Goal: Book appointment/travel/reservation

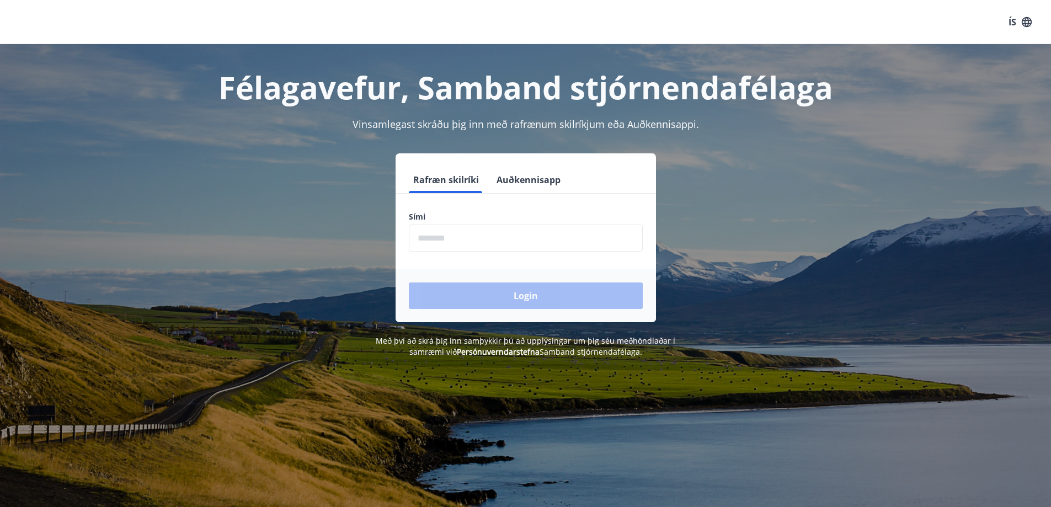
click at [570, 238] on input "phone" at bounding box center [526, 238] width 234 height 27
type input "********"
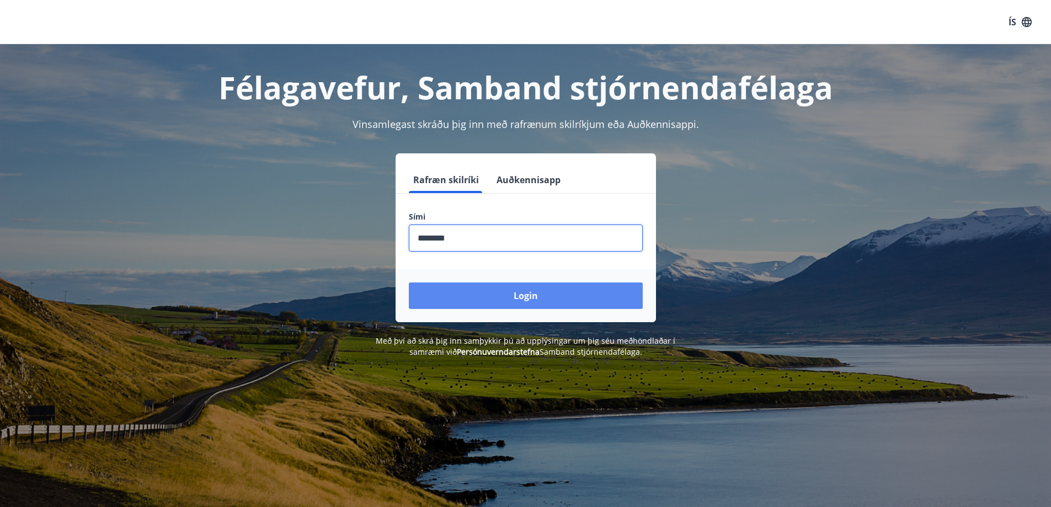
click at [505, 289] on button "Login" at bounding box center [526, 295] width 234 height 26
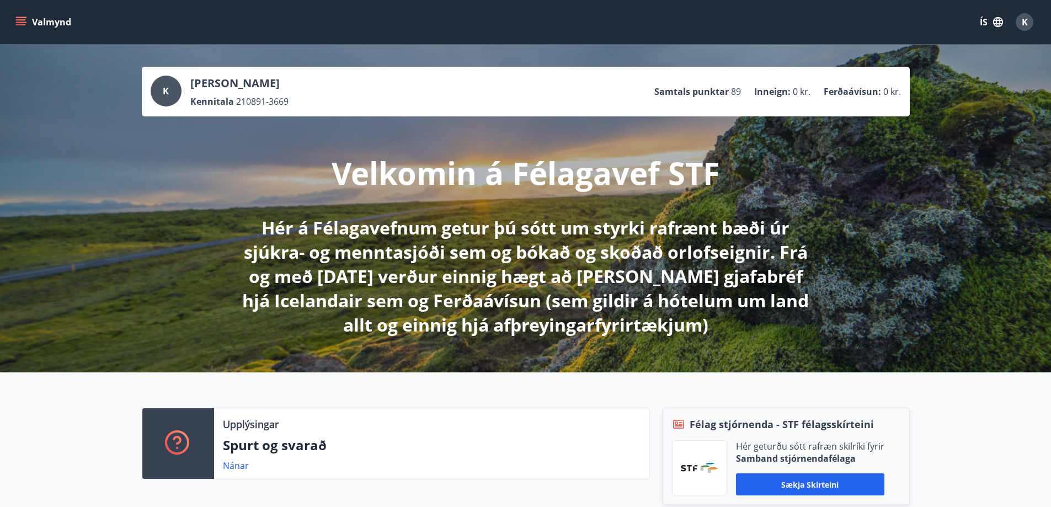
click at [425, 231] on p "Hér á Félagavefnum getur þú sótt um styrki rafrænt bæði úr sjúkra- og menntasjó…" at bounding box center [525, 276] width 583 height 121
click at [715, 241] on p "Hér á Félagavefnum getur þú sótt um styrki rafrænt bæði úr sjúkra- og menntasjó…" at bounding box center [525, 276] width 583 height 121
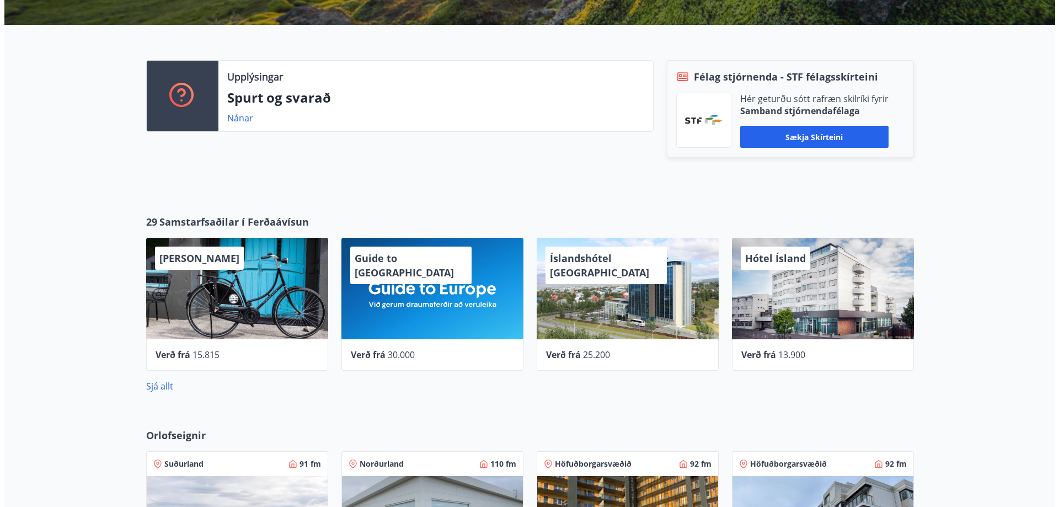
scroll to position [386, 0]
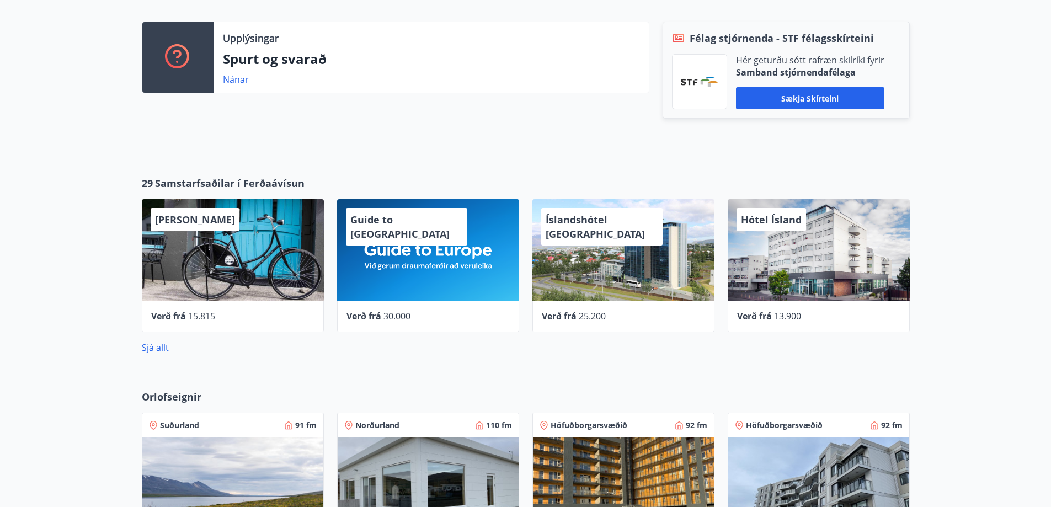
click at [614, 269] on div "Íslandshótel Reykjavík" at bounding box center [623, 250] width 182 height 102
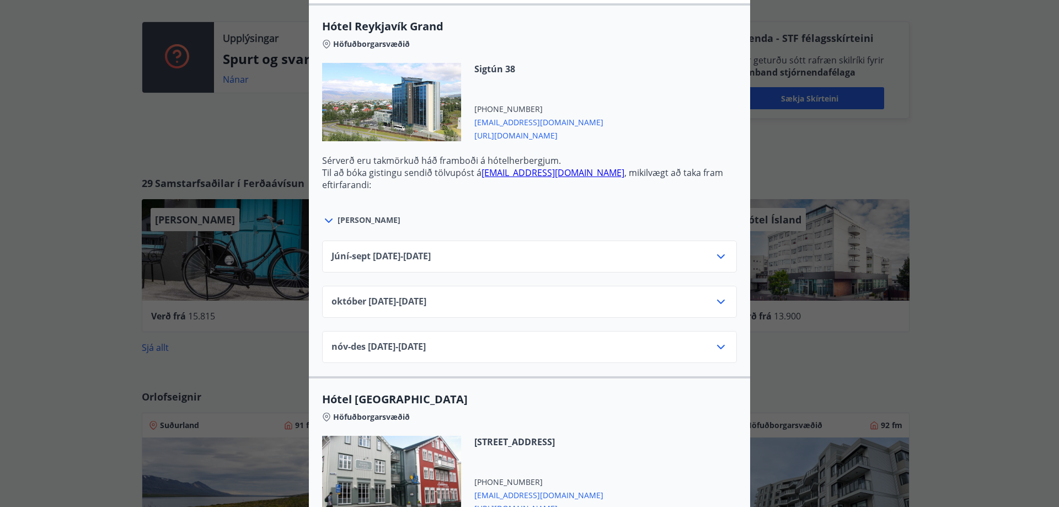
click at [718, 259] on icon at bounding box center [720, 256] width 13 height 13
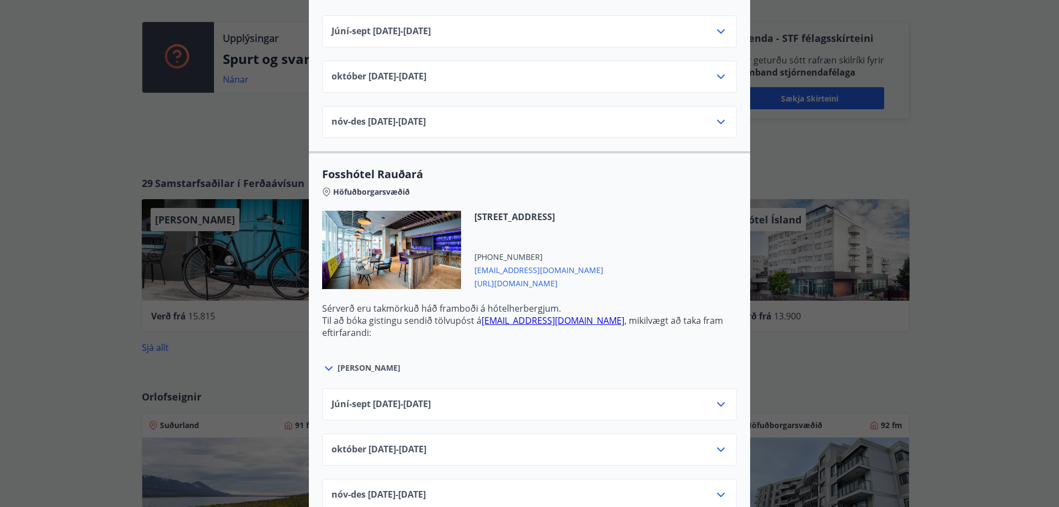
scroll to position [2634, 0]
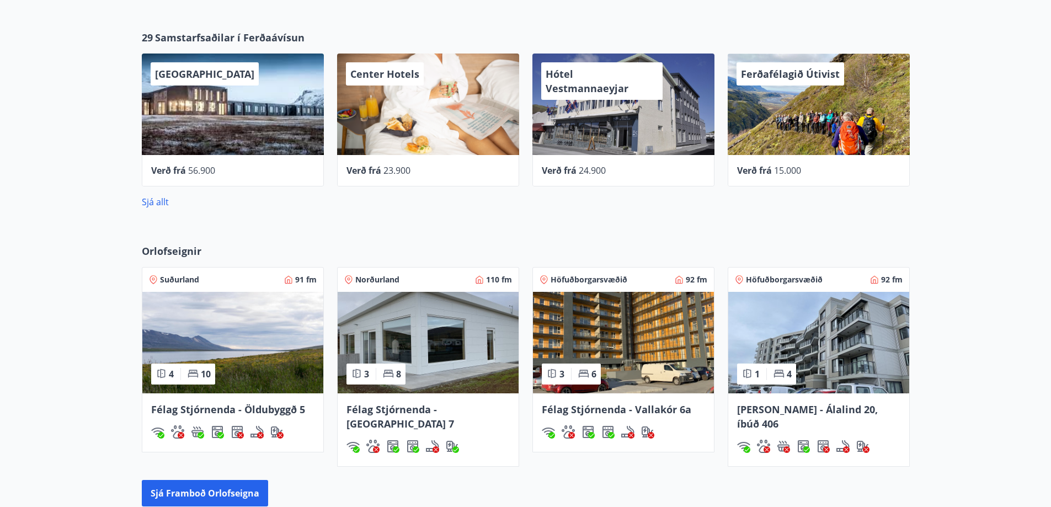
scroll to position [552, 0]
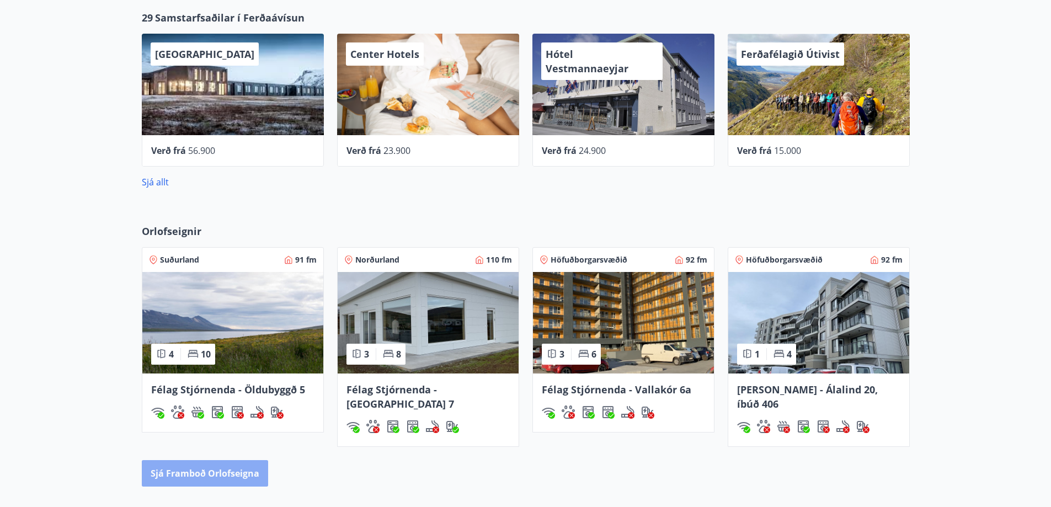
click at [250, 465] on button "Sjá framboð orlofseigna" at bounding box center [205, 473] width 126 height 26
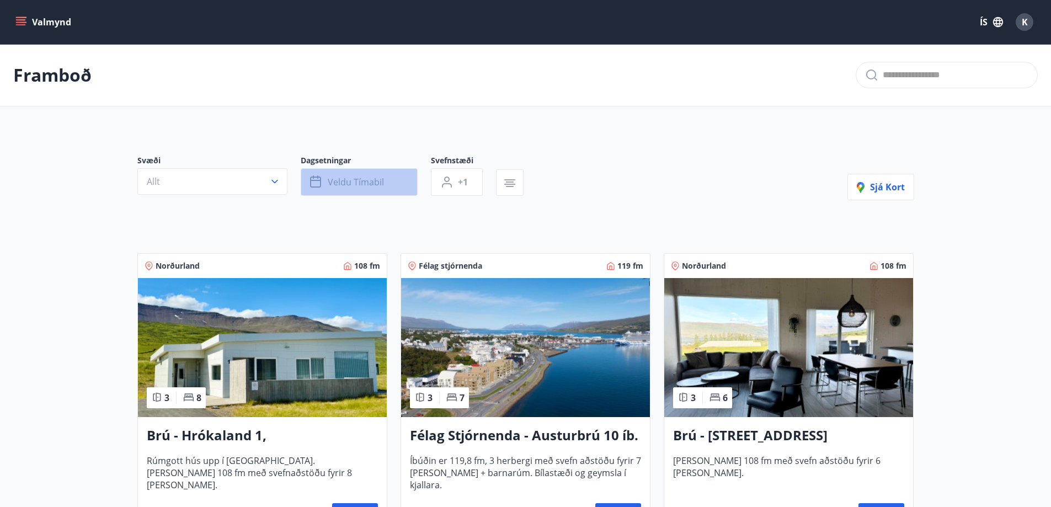
click at [349, 188] on button "Veldu tímabil" at bounding box center [359, 182] width 117 height 28
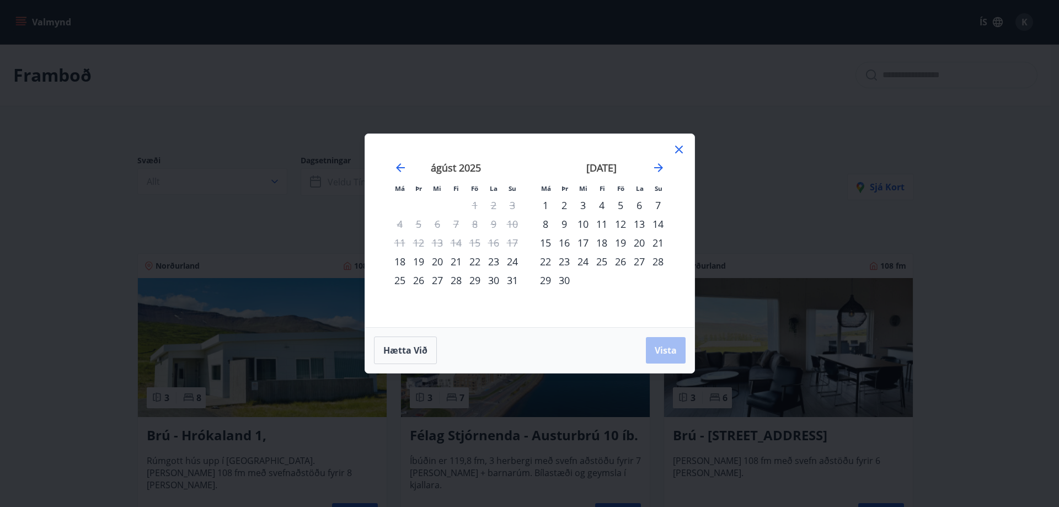
click at [455, 264] on div "21" at bounding box center [456, 261] width 19 height 19
click at [491, 261] on div "23" at bounding box center [493, 261] width 19 height 19
click at [670, 352] on span "Vista" at bounding box center [666, 350] width 22 height 12
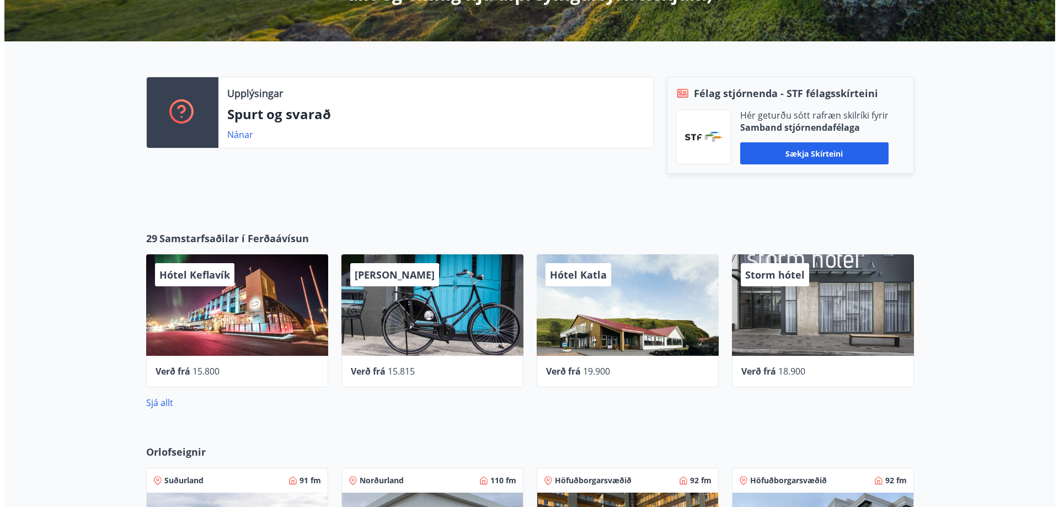
scroll to position [327, 0]
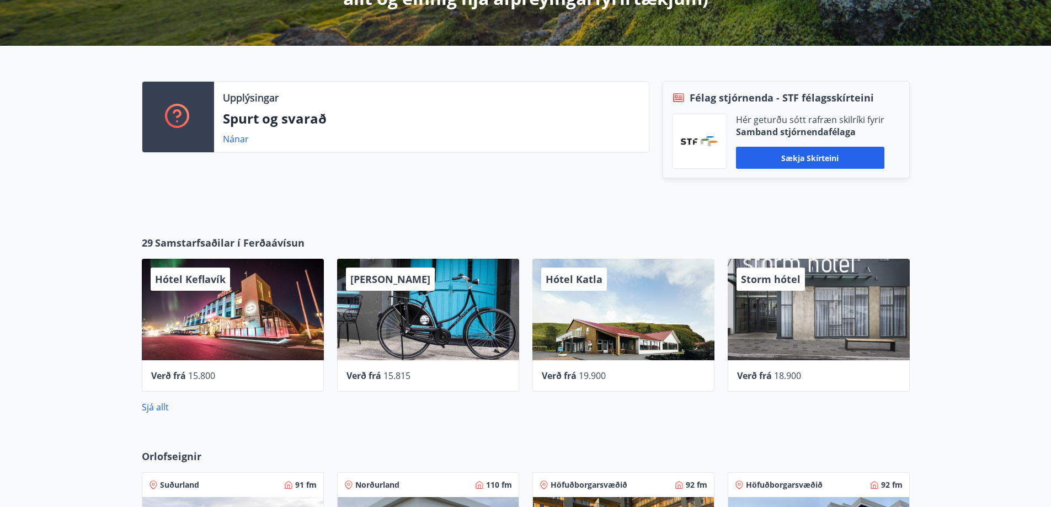
click at [765, 340] on div "Storm hótel" at bounding box center [819, 310] width 182 height 102
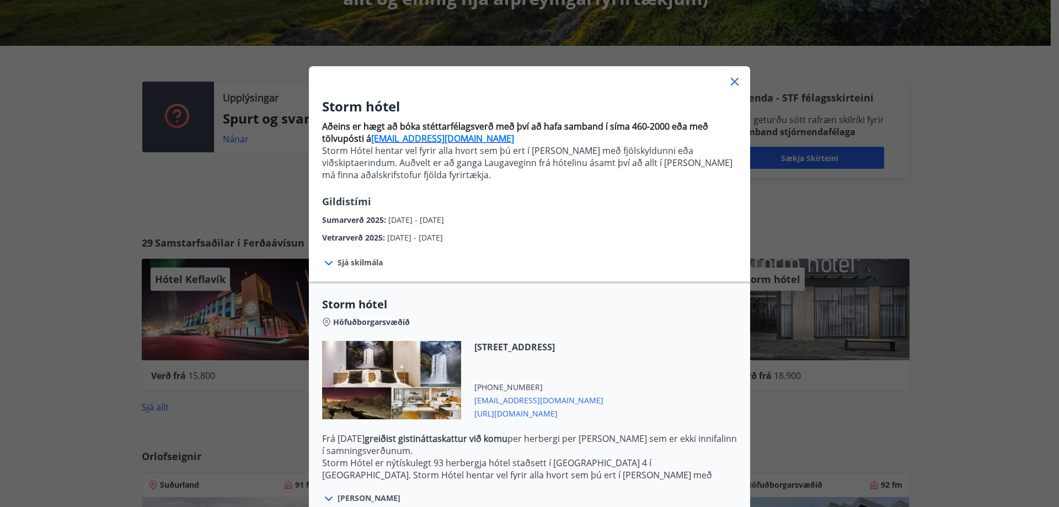
scroll to position [110, 0]
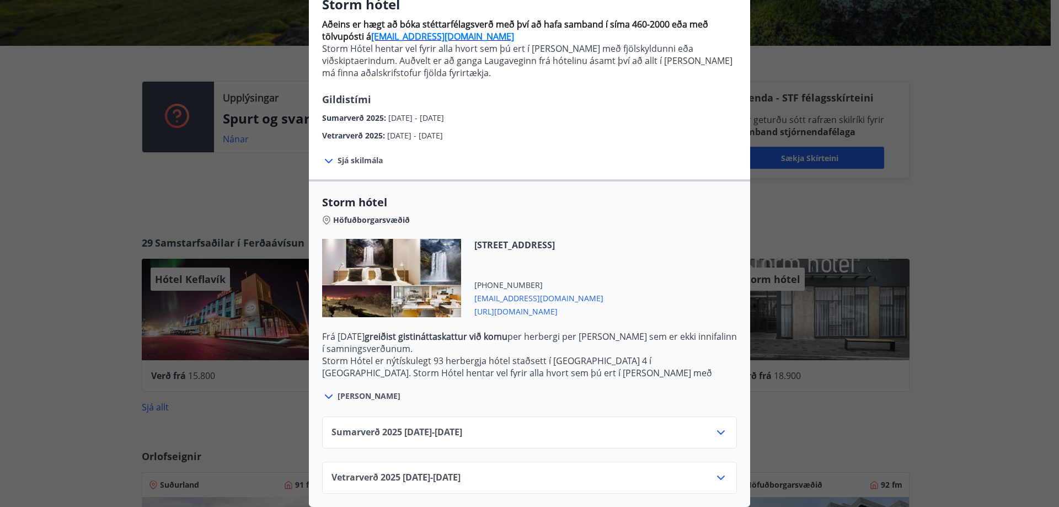
click at [462, 426] on span "Sumarverð 2025 16.05.25 - 30.09.25" at bounding box center [397, 432] width 131 height 13
click at [722, 426] on icon at bounding box center [720, 432] width 13 height 13
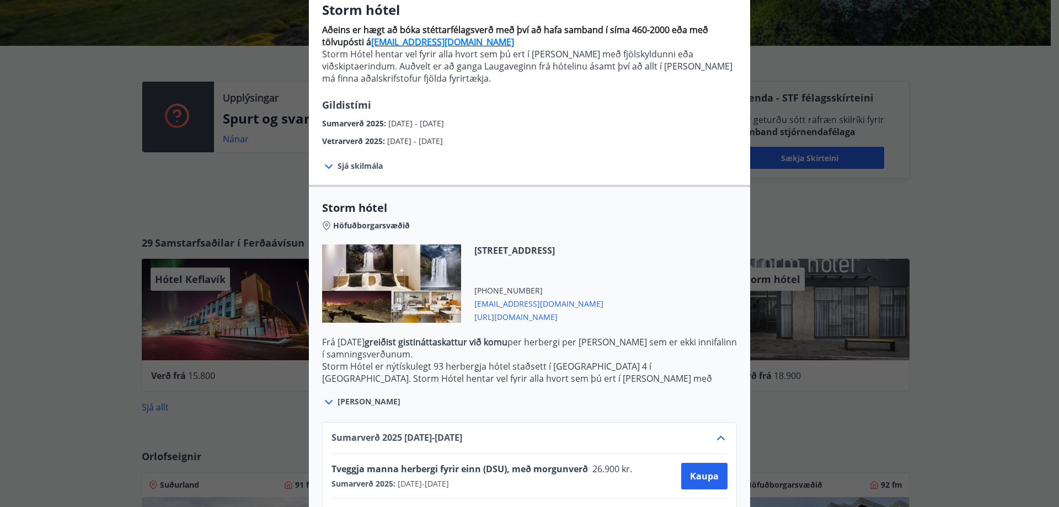
scroll to position [0, 0]
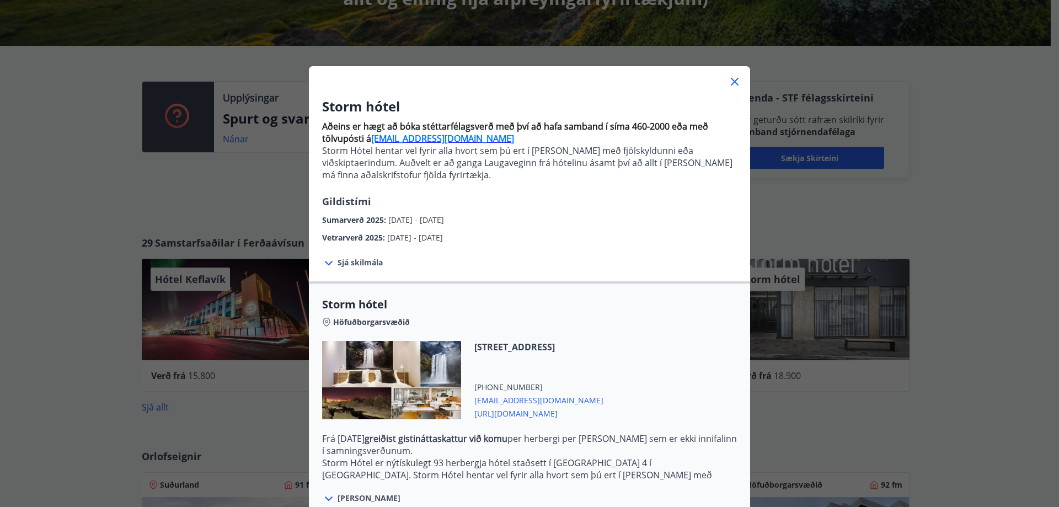
click at [728, 84] on icon at bounding box center [734, 81] width 13 height 13
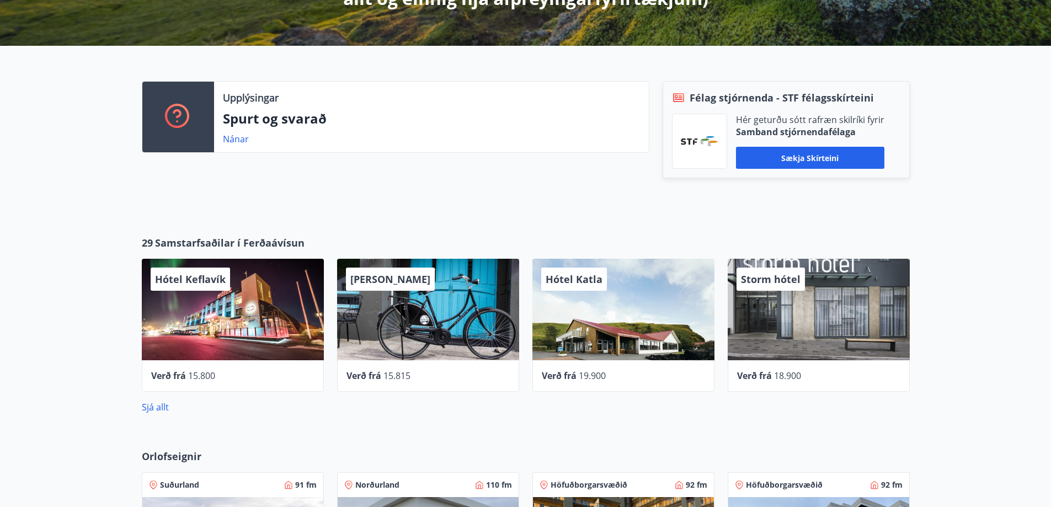
click at [311, 331] on div "Hótel Keflavík" at bounding box center [233, 310] width 182 height 102
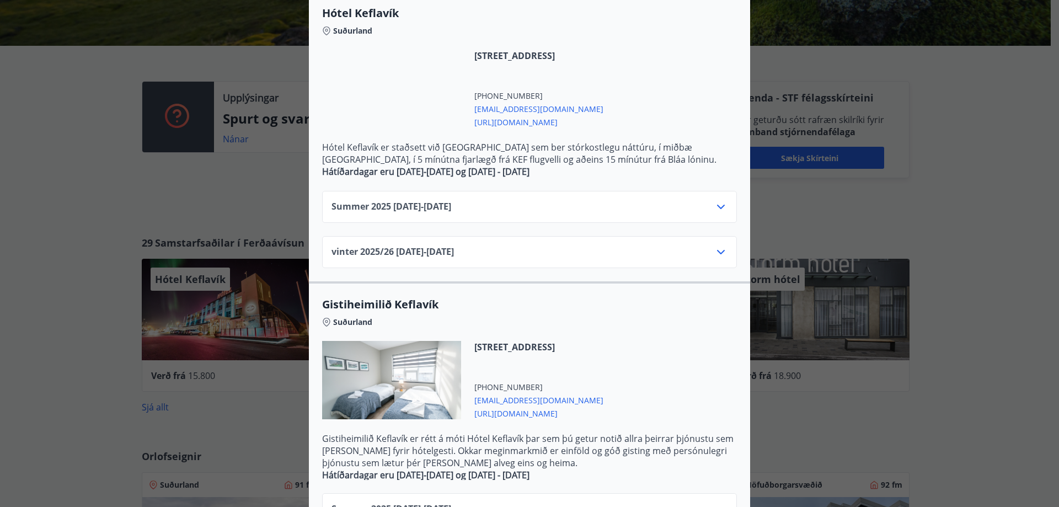
scroll to position [110, 0]
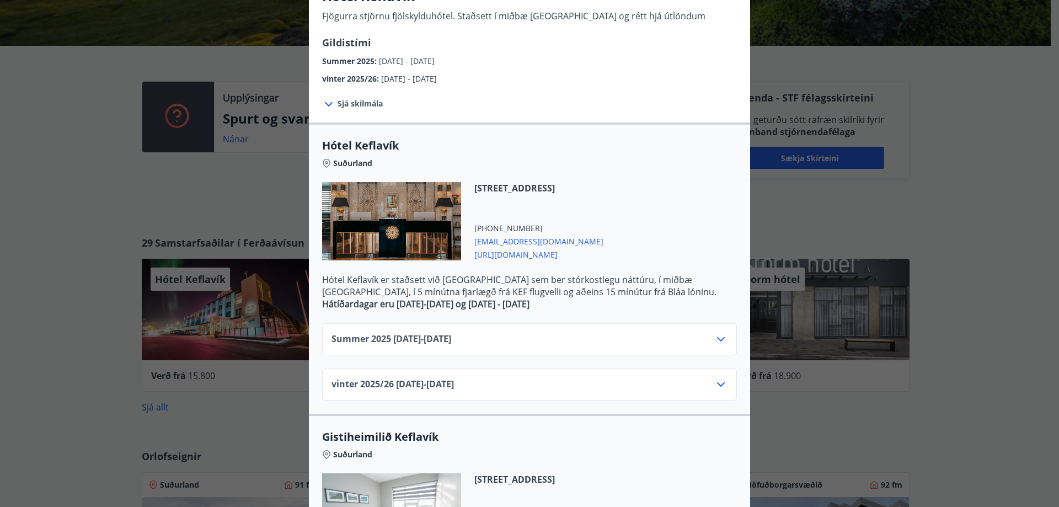
click at [719, 338] on icon at bounding box center [720, 339] width 13 height 13
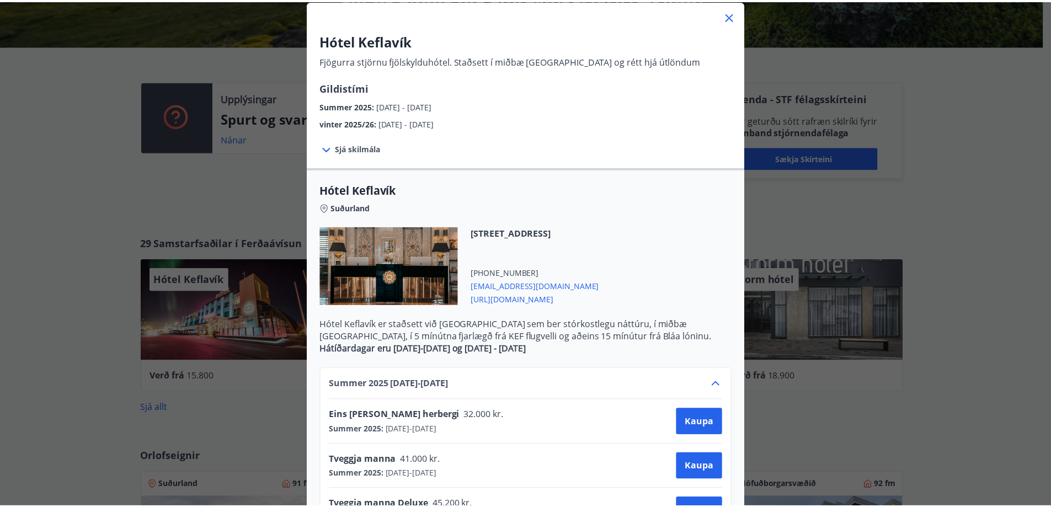
scroll to position [0, 0]
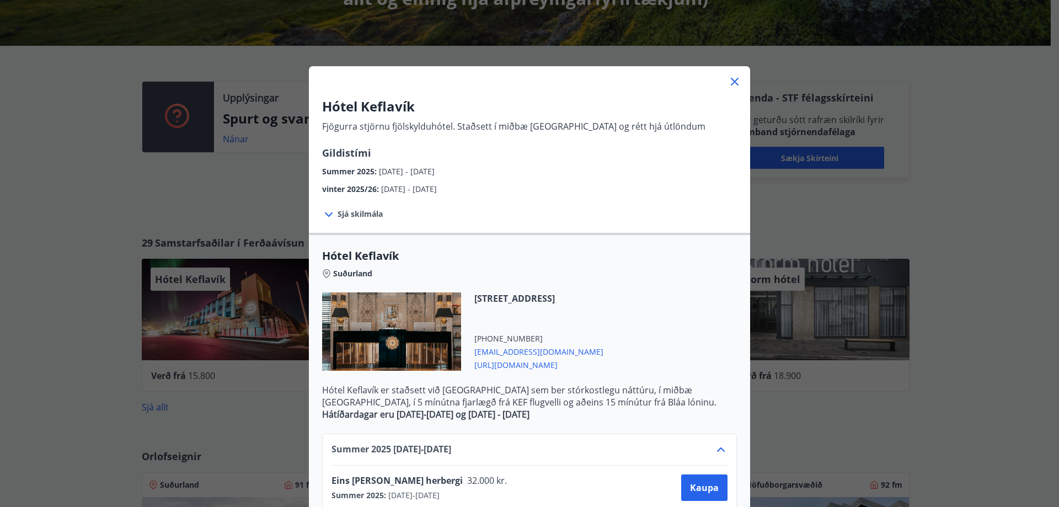
click at [730, 78] on icon at bounding box center [734, 81] width 13 height 13
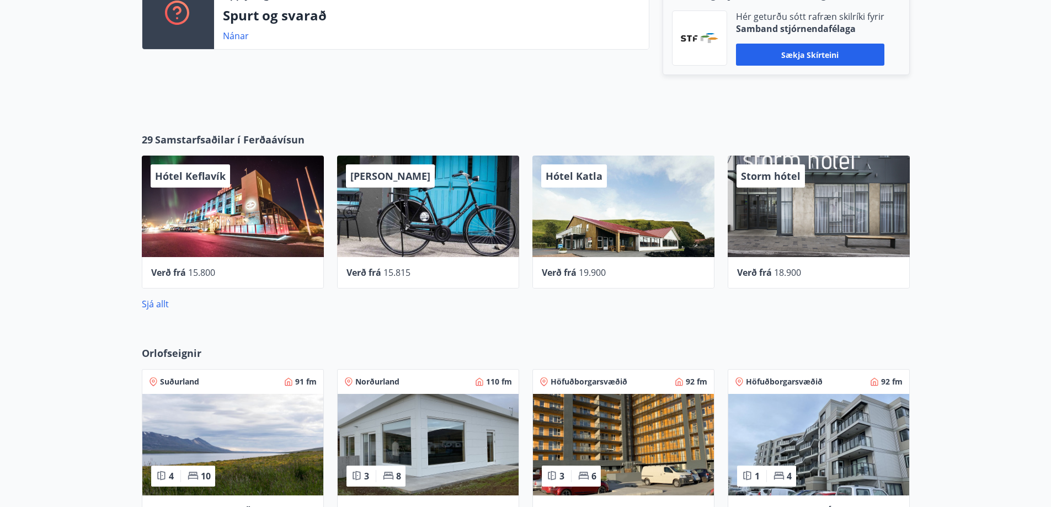
scroll to position [497, 0]
